Goal: Task Accomplishment & Management: Manage account settings

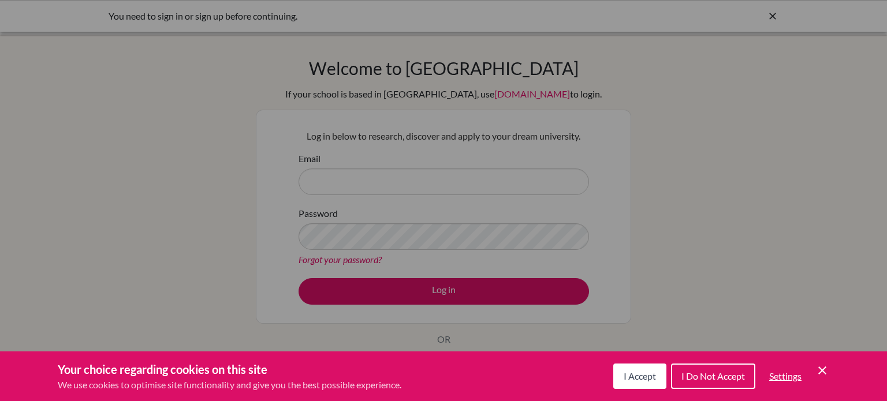
click at [651, 388] on button "I Accept" at bounding box center [639, 376] width 53 height 25
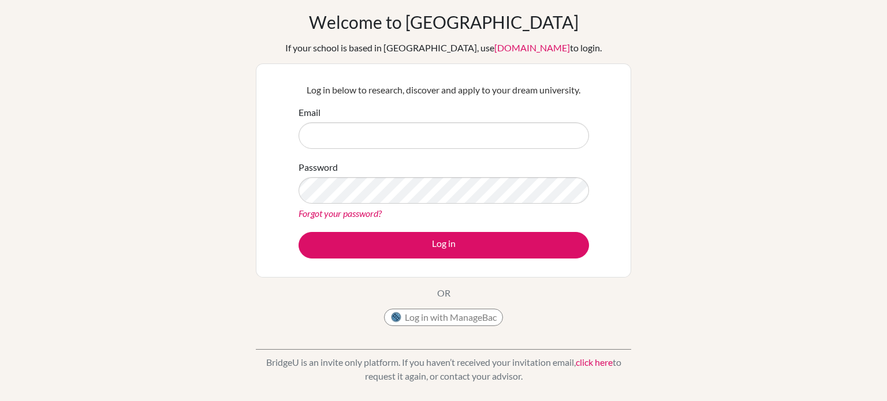
scroll to position [51, 0]
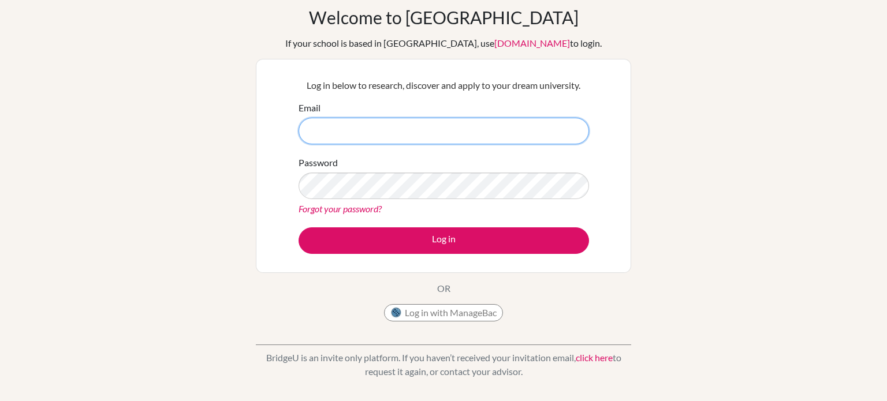
click at [338, 126] on input "Email" at bounding box center [443, 131] width 290 height 27
type input "[EMAIL_ADDRESS][DOMAIN_NAME]"
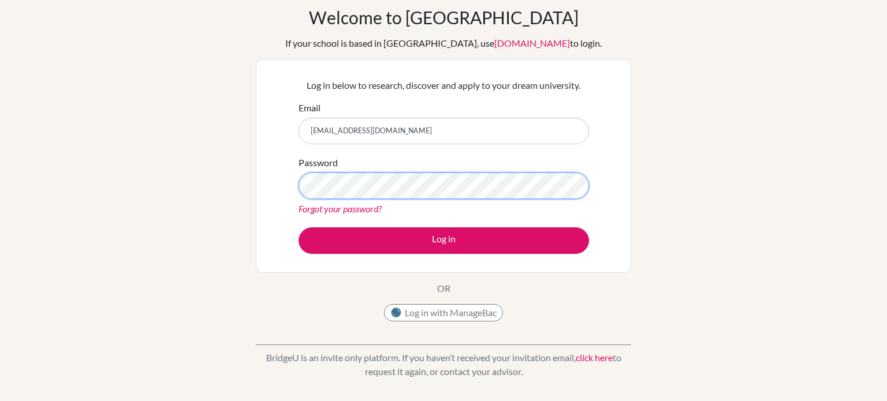
click at [298, 227] on button "Log in" at bounding box center [443, 240] width 290 height 27
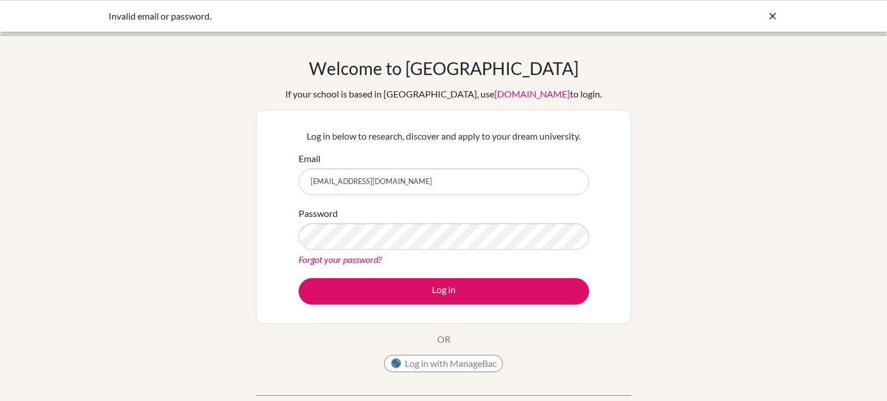
click at [322, 263] on link "Forgot your password?" at bounding box center [339, 259] width 83 height 11
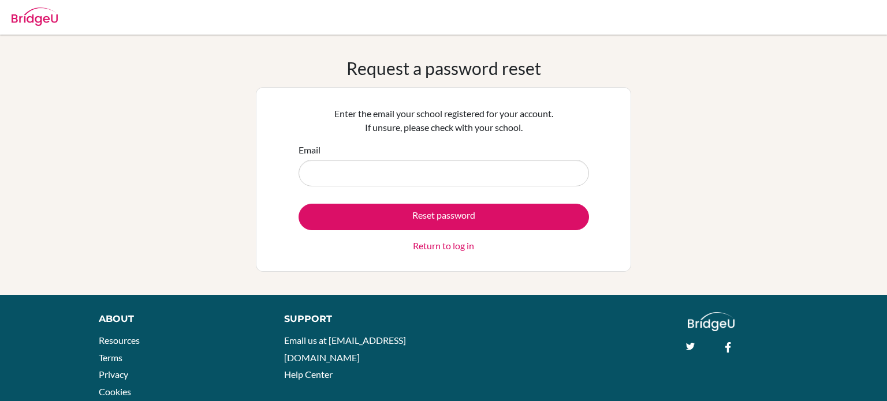
scroll to position [1, 0]
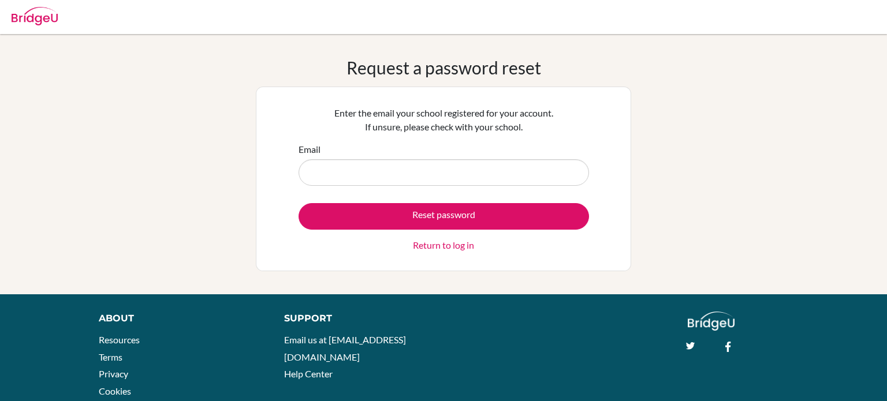
click at [424, 244] on link "Return to log in" at bounding box center [443, 245] width 61 height 14
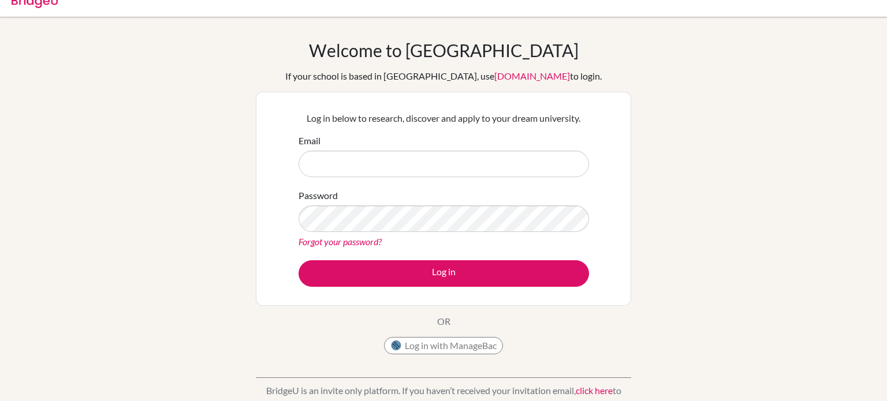
scroll to position [15, 0]
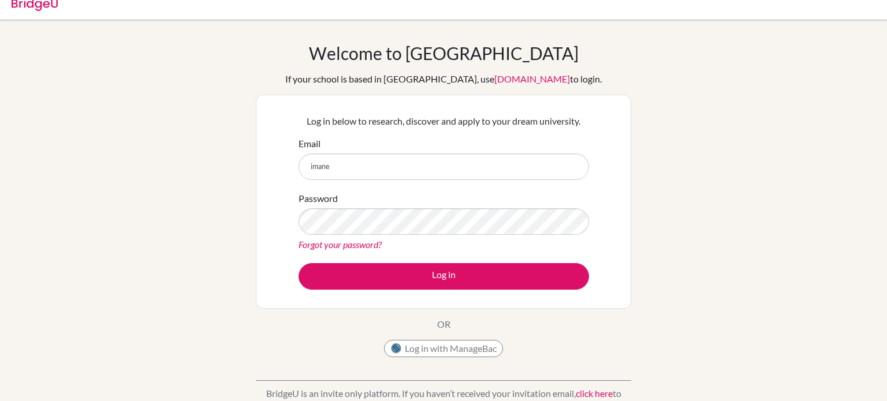
type input "[EMAIL_ADDRESS][DOMAIN_NAME]"
click at [327, 251] on form "Email [EMAIL_ADDRESS][DOMAIN_NAME] Password Forgot your password? Log in" at bounding box center [443, 213] width 290 height 153
click at [323, 248] on link "Forgot your password?" at bounding box center [339, 244] width 83 height 11
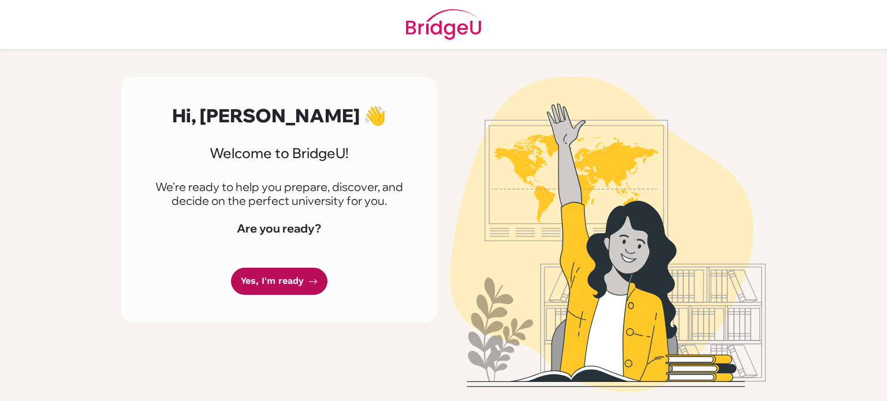
click at [274, 286] on link "Yes, I'm ready" at bounding box center [279, 281] width 96 height 27
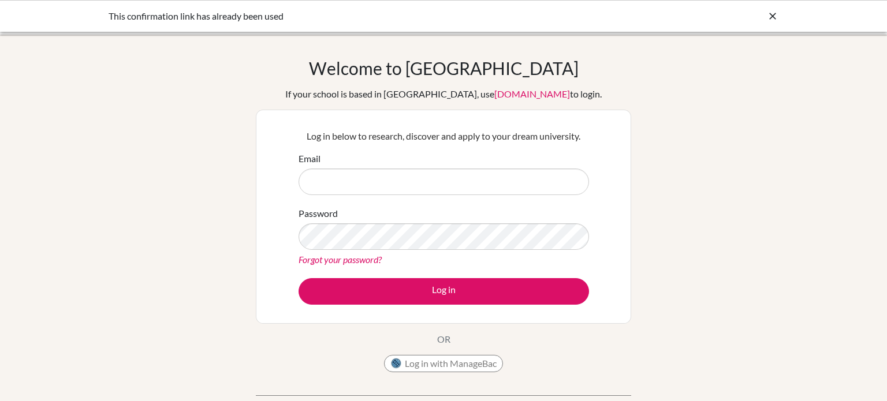
click at [424, 179] on input "Email" at bounding box center [443, 182] width 290 height 27
type input "[EMAIL_ADDRESS][DOMAIN_NAME]"
click at [298, 278] on button "Log in" at bounding box center [443, 291] width 290 height 27
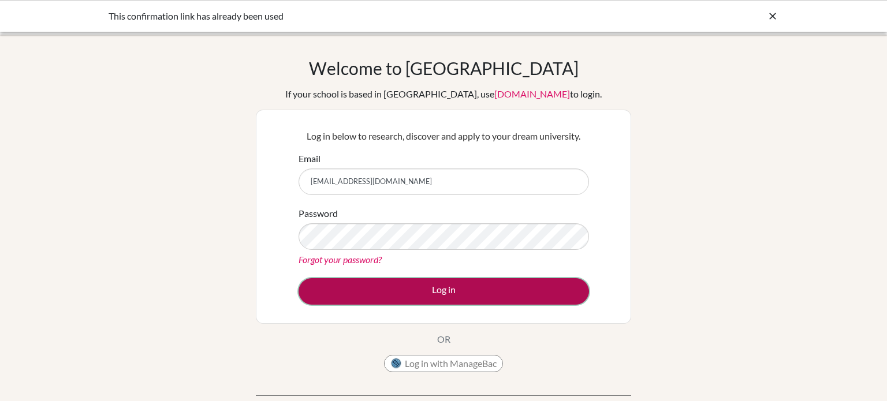
click at [360, 290] on button "Log in" at bounding box center [443, 291] width 290 height 27
